Goal: Task Accomplishment & Management: Use online tool/utility

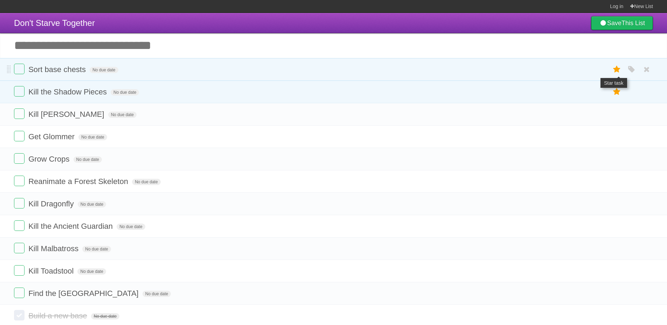
click at [617, 73] on icon at bounding box center [617, 70] width 10 height 12
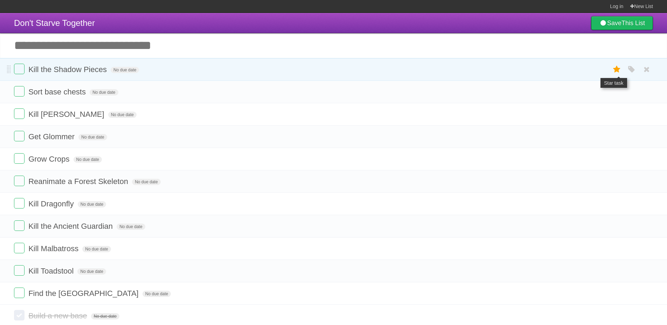
click at [616, 72] on icon at bounding box center [617, 70] width 10 height 12
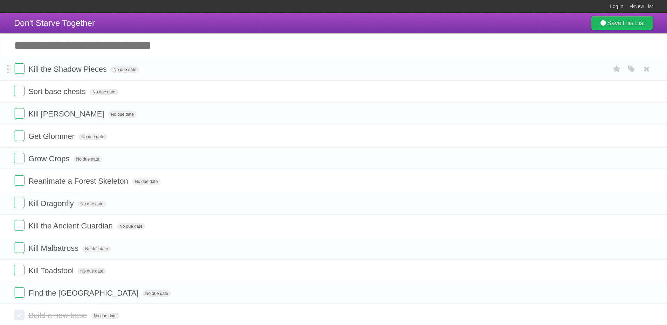
click at [649, 76] on li "Kill the Shadow Pieces No due date White Red Blue Green Purple Orange" at bounding box center [333, 69] width 667 height 23
click at [648, 71] on icon at bounding box center [646, 69] width 10 height 12
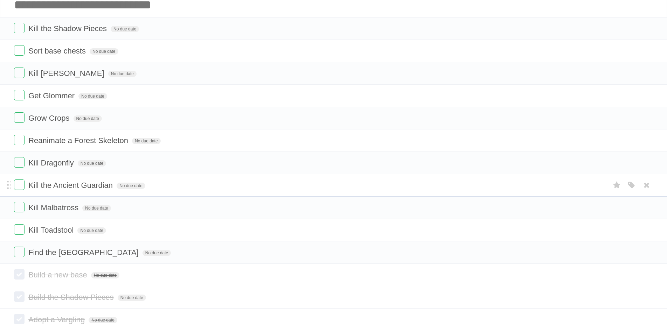
scroll to position [93, 0]
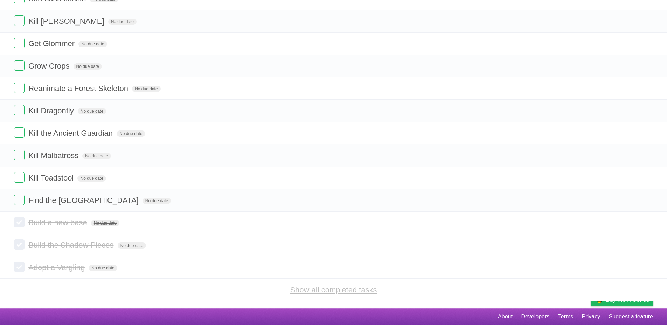
click at [331, 287] on link "Show all completed tasks" at bounding box center [333, 290] width 87 height 9
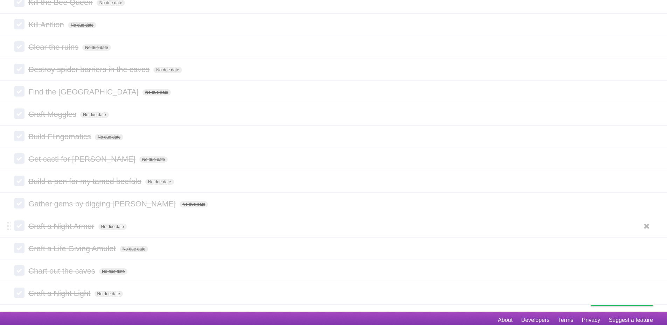
scroll to position [698, 0]
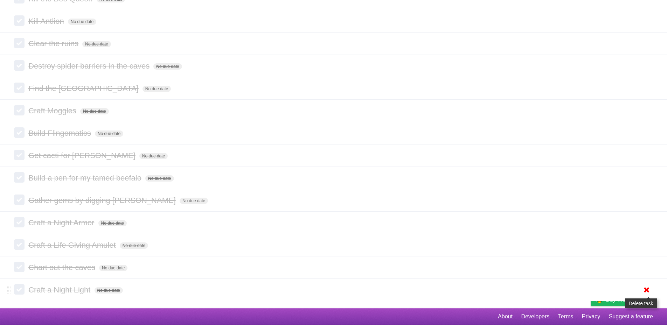
click at [648, 290] on icon at bounding box center [646, 290] width 10 height 12
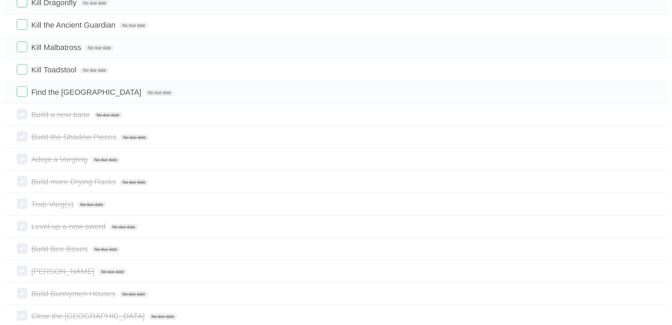
scroll to position [0, 0]
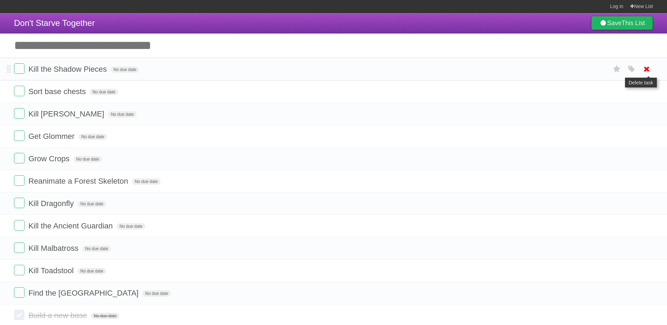
click at [644, 68] on icon at bounding box center [646, 69] width 10 height 12
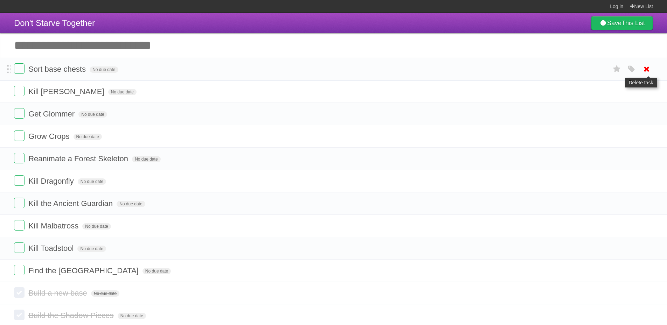
click at [644, 70] on icon at bounding box center [646, 69] width 10 height 12
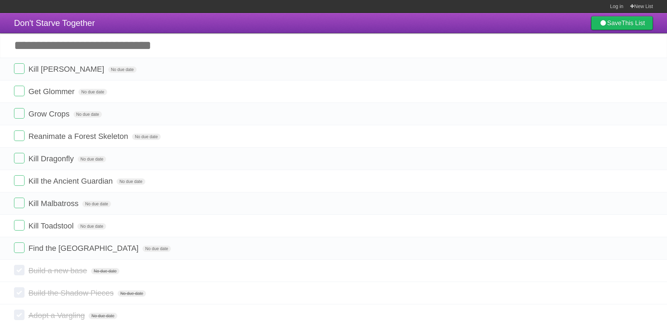
click at [644, 70] on icon at bounding box center [646, 69] width 10 height 12
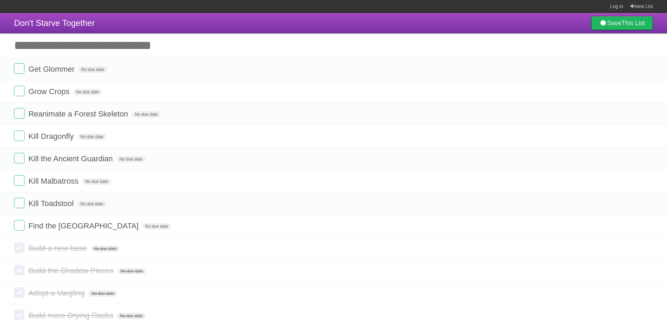
click at [644, 70] on icon at bounding box center [646, 69] width 10 height 12
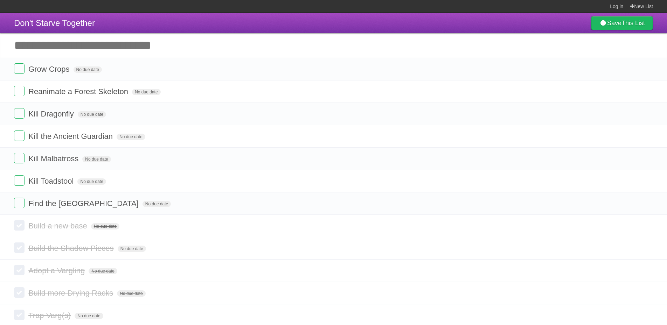
click at [644, 70] on icon at bounding box center [646, 69] width 10 height 12
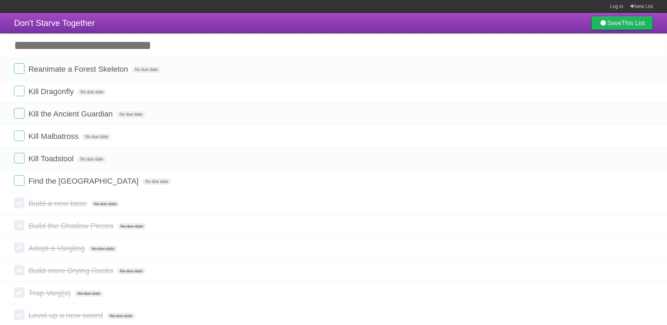
click at [644, 70] on icon at bounding box center [646, 69] width 10 height 12
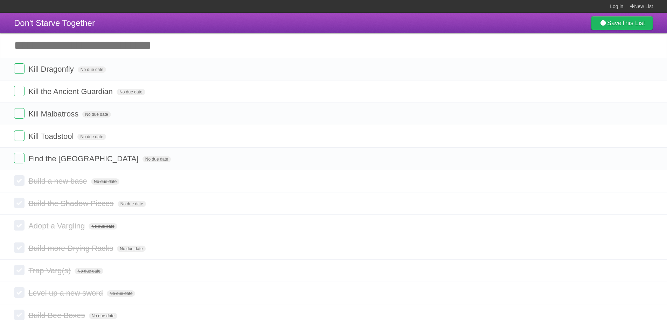
click at [643, 70] on icon at bounding box center [646, 69] width 10 height 12
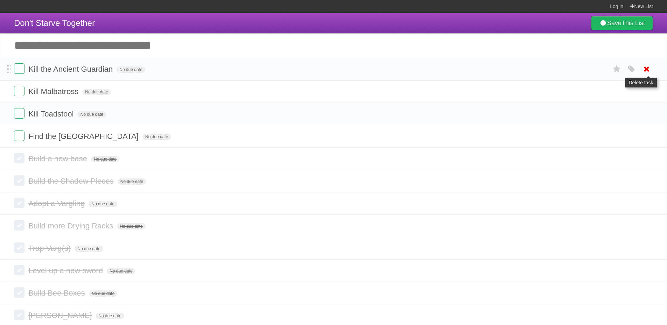
click at [647, 66] on icon at bounding box center [646, 69] width 10 height 12
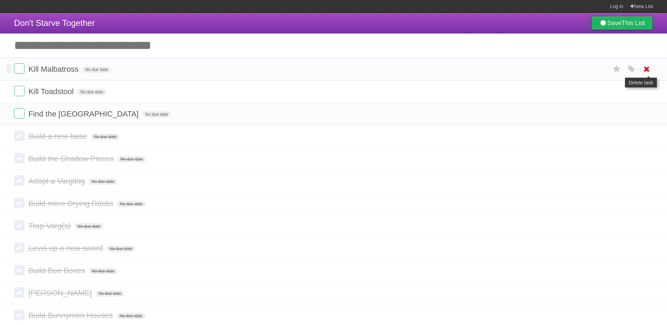
click at [647, 68] on icon at bounding box center [646, 69] width 10 height 12
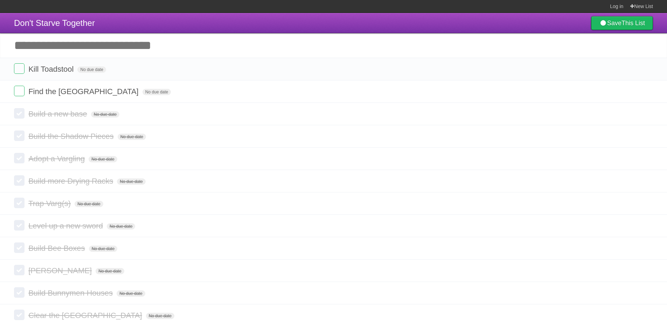
click at [640, 63] on link at bounding box center [646, 69] width 13 height 12
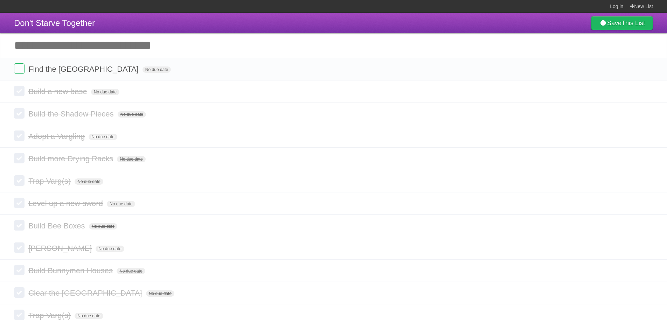
click at [651, 68] on link at bounding box center [646, 69] width 13 height 12
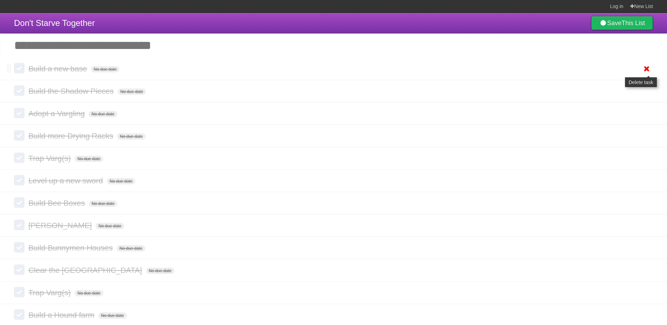
click at [646, 70] on icon at bounding box center [646, 69] width 10 height 12
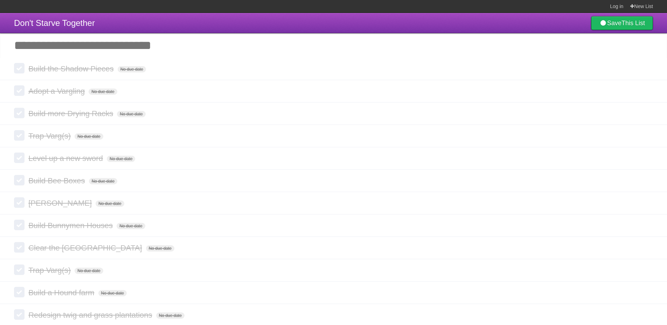
click at [646, 70] on icon at bounding box center [646, 69] width 10 height 12
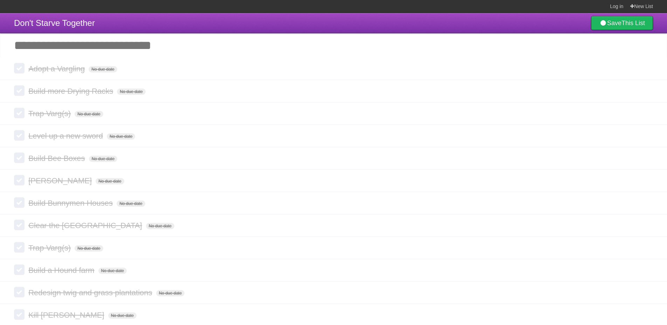
click at [646, 70] on icon at bounding box center [646, 69] width 10 height 12
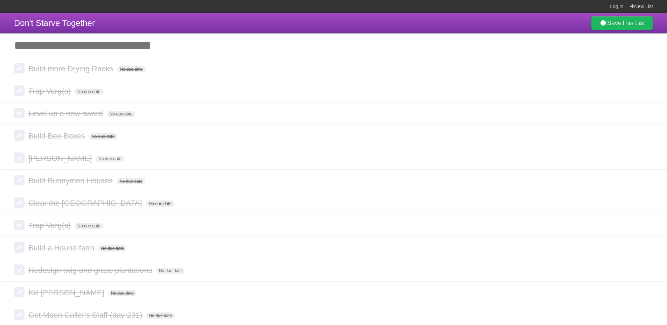
click at [646, 70] on icon at bounding box center [646, 69] width 10 height 12
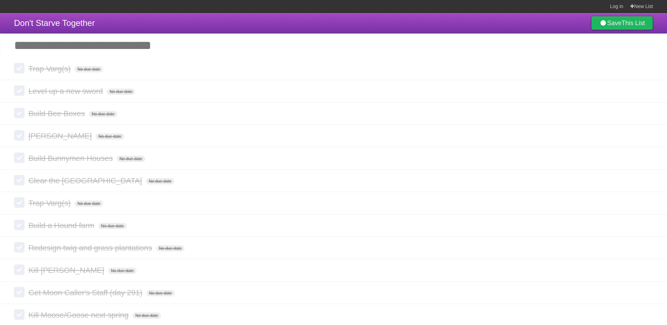
click at [646, 70] on icon at bounding box center [646, 69] width 10 height 12
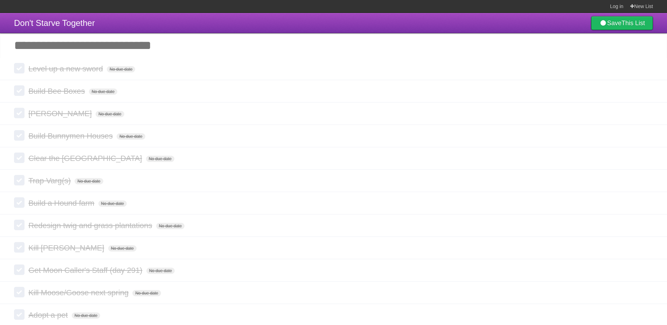
click at [646, 70] on icon at bounding box center [646, 69] width 10 height 12
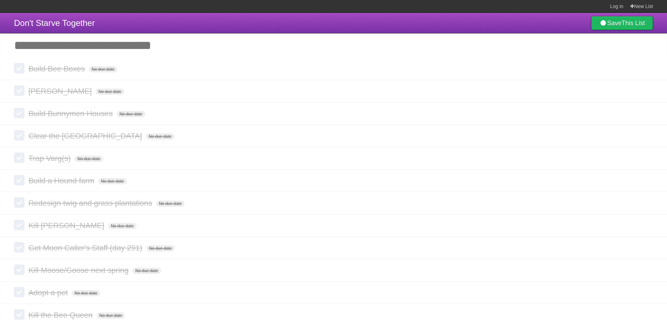
click at [646, 70] on icon at bounding box center [646, 69] width 10 height 12
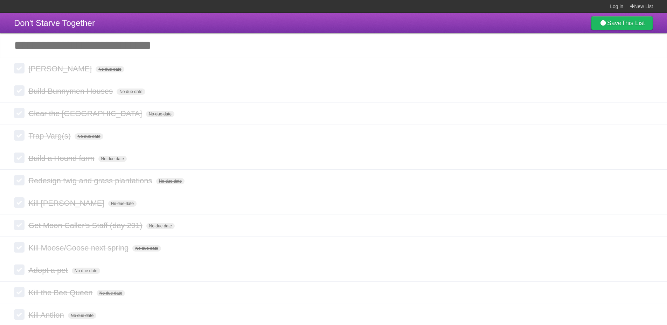
click at [646, 70] on icon at bounding box center [646, 69] width 10 height 12
click at [646, 85] on icon at bounding box center [646, 91] width 10 height 12
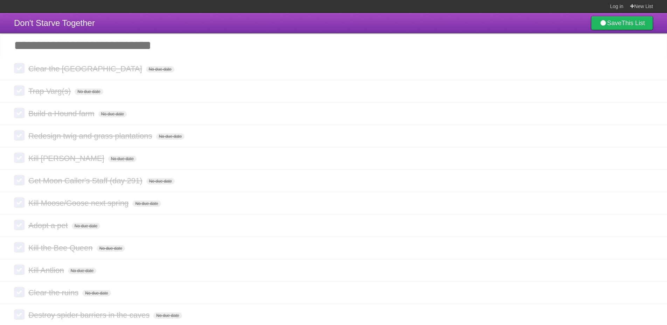
click at [646, 70] on icon at bounding box center [646, 69] width 10 height 12
click at [646, 85] on icon at bounding box center [646, 91] width 10 height 12
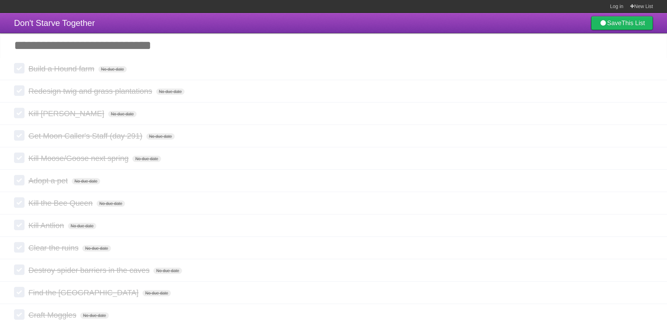
click at [646, 70] on icon at bounding box center [646, 69] width 10 height 12
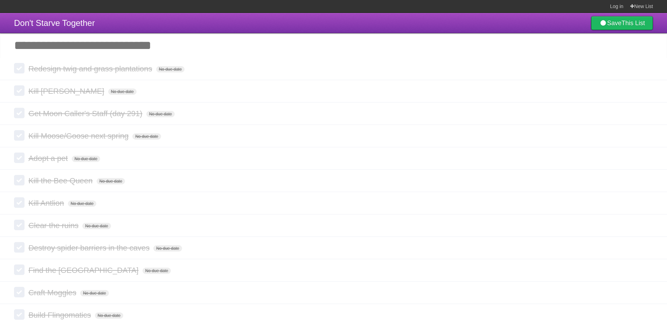
click at [646, 70] on icon at bounding box center [646, 69] width 10 height 12
click at [646, 85] on icon at bounding box center [646, 91] width 10 height 12
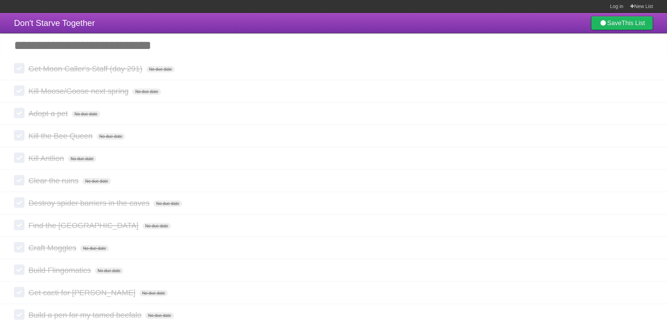
click at [646, 70] on icon at bounding box center [646, 69] width 10 height 12
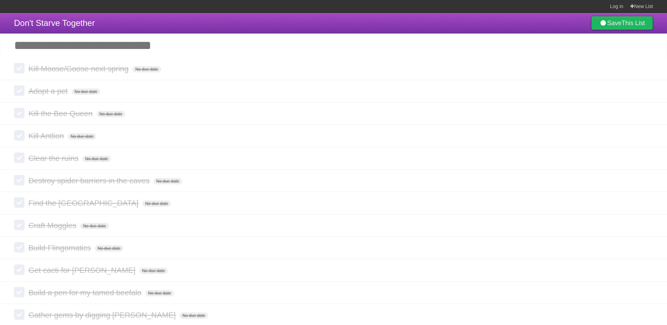
click at [646, 70] on icon at bounding box center [646, 69] width 10 height 12
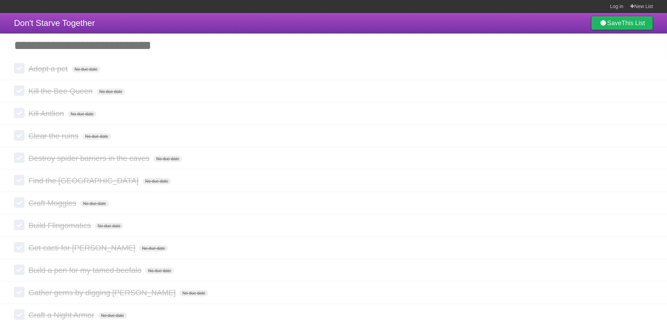
click at [646, 70] on icon at bounding box center [646, 69] width 10 height 12
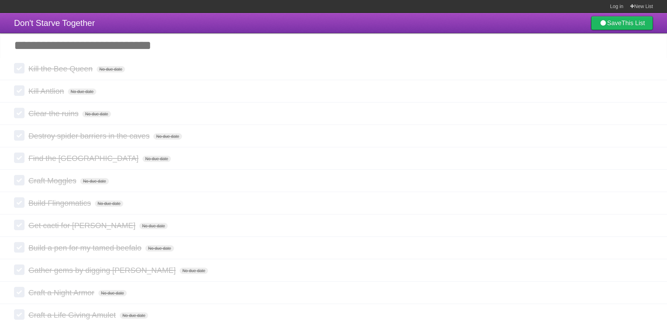
click at [646, 70] on icon at bounding box center [646, 69] width 10 height 12
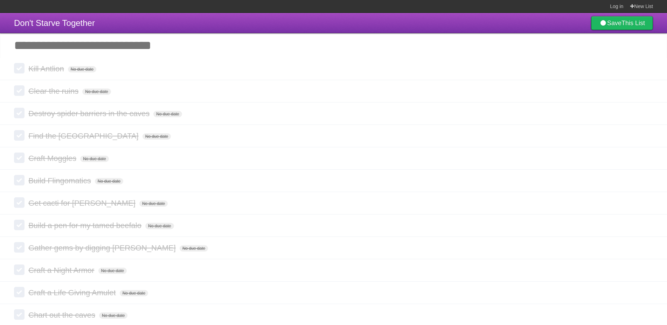
click at [646, 70] on icon at bounding box center [646, 69] width 10 height 12
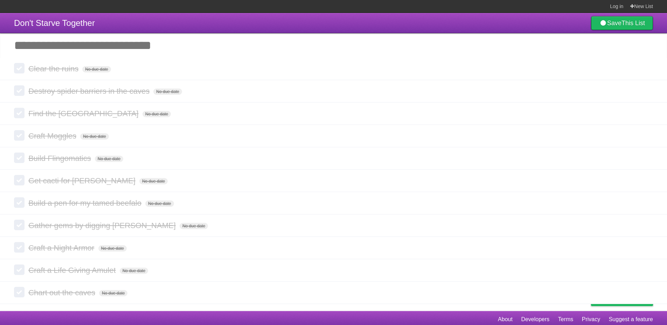
click at [646, 70] on icon at bounding box center [646, 69] width 10 height 12
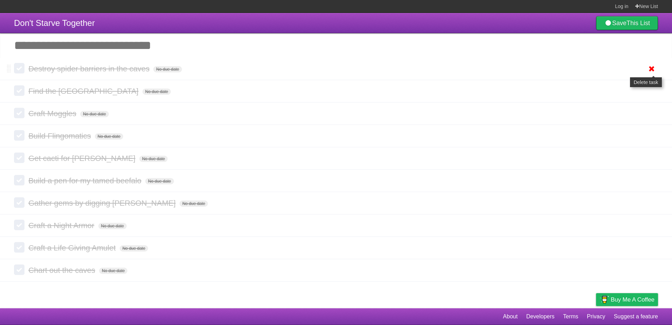
click at [652, 70] on icon at bounding box center [652, 69] width 10 height 12
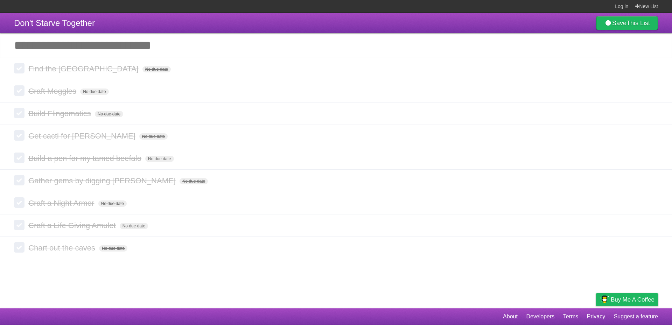
click at [650, 70] on icon at bounding box center [652, 69] width 10 height 12
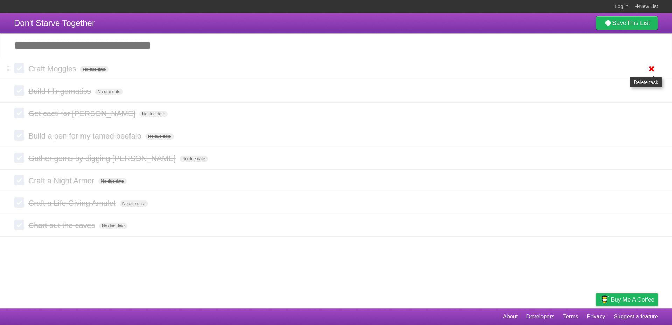
click at [650, 67] on icon at bounding box center [652, 69] width 10 height 12
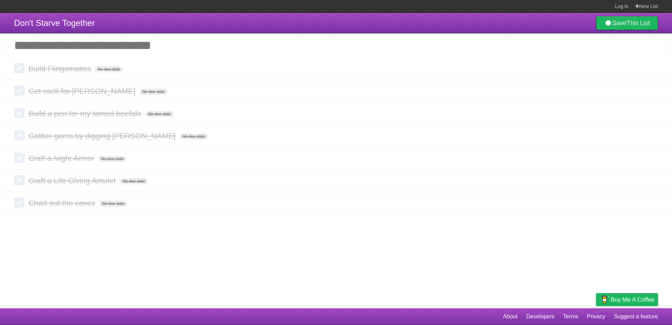
click at [651, 70] on icon at bounding box center [652, 69] width 10 height 12
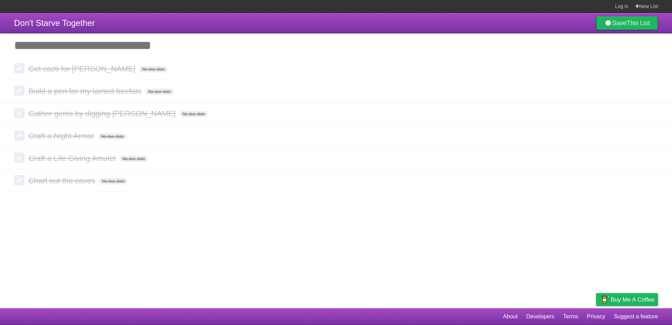
click at [651, 70] on icon at bounding box center [652, 69] width 10 height 12
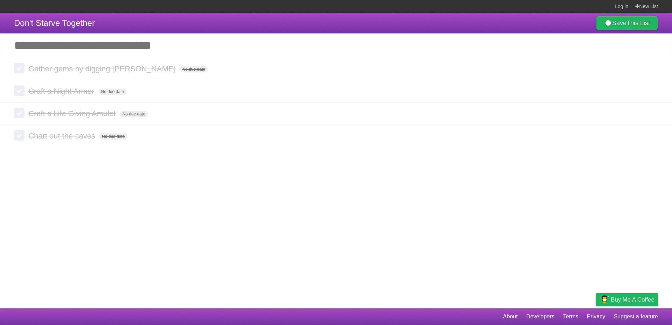
click at [651, 70] on icon at bounding box center [652, 69] width 10 height 12
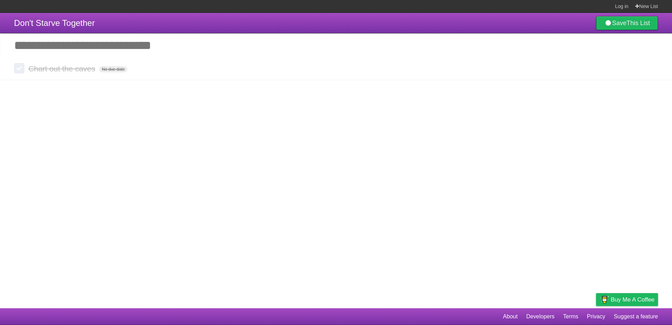
click at [651, 70] on icon at bounding box center [652, 69] width 10 height 12
click at [123, 52] on input "Add another task" at bounding box center [336, 45] width 672 height 24
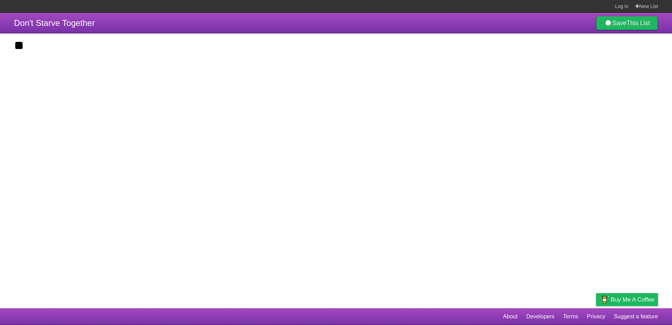
type input "*"
type input "**********"
click input "*********" at bounding box center [0, 0] width 0 height 0
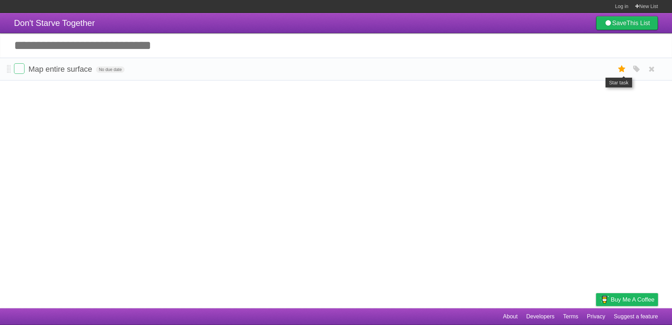
click at [623, 71] on icon at bounding box center [622, 69] width 10 height 12
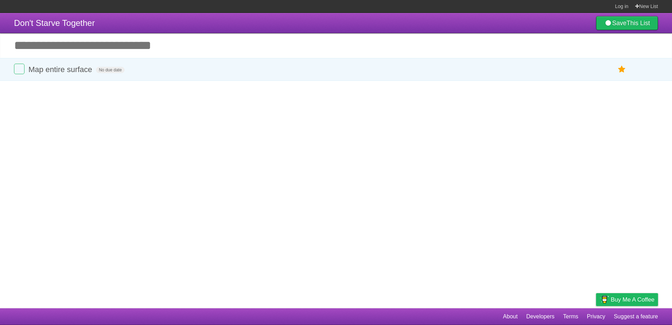
click at [118, 36] on input "Add another task" at bounding box center [336, 45] width 672 height 24
type input "**********"
click input "*********" at bounding box center [0, 0] width 0 height 0
click at [619, 93] on icon at bounding box center [622, 92] width 10 height 12
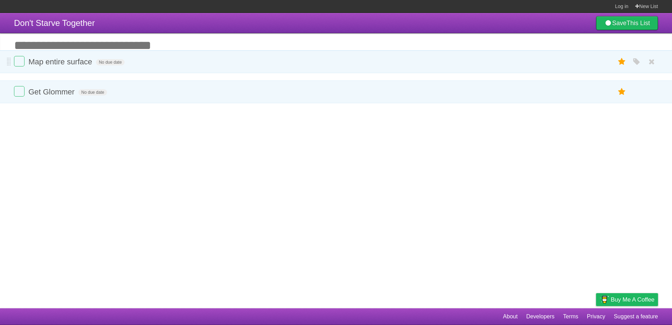
drag, startPoint x: 10, startPoint y: 94, endPoint x: 6, endPoint y: 64, distance: 30.4
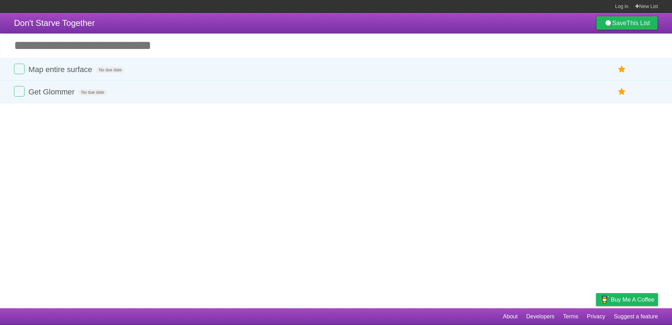
click at [134, 44] on input "Add another task" at bounding box center [336, 45] width 672 height 24
type input "**********"
click input "*********" at bounding box center [0, 0] width 0 height 0
click at [622, 115] on icon at bounding box center [622, 114] width 10 height 12
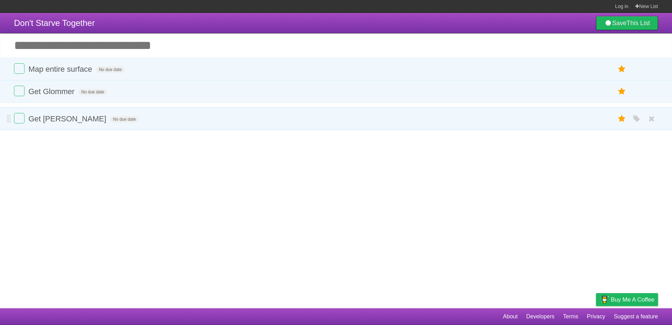
drag, startPoint x: 8, startPoint y: 73, endPoint x: 3, endPoint y: 119, distance: 46.8
